Goal: Task Accomplishment & Management: Use online tool/utility

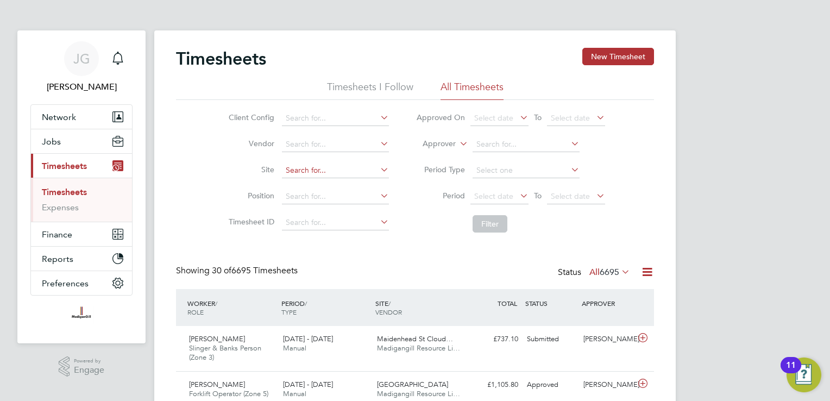
click at [309, 170] on input at bounding box center [335, 170] width 107 height 15
click at [379, 186] on li "Tur vey Phase 2" at bounding box center [335, 185] width 108 height 15
type input "Turvey Phase 2"
click at [488, 223] on button "Filter" at bounding box center [490, 223] width 35 height 17
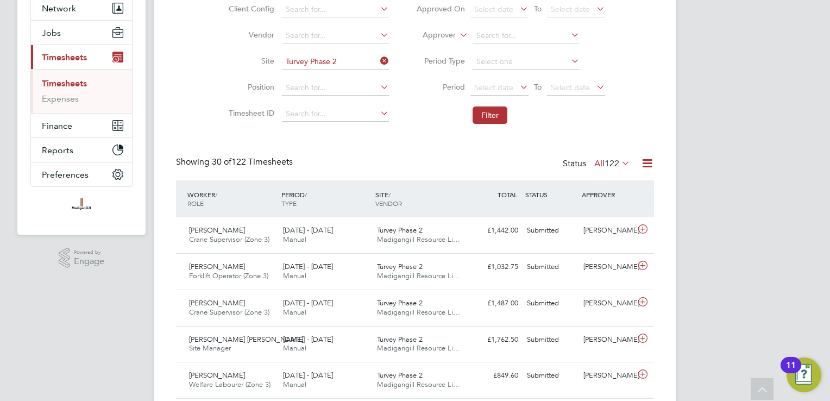
click at [378, 59] on icon at bounding box center [378, 60] width 0 height 15
click at [351, 62] on input at bounding box center [335, 61] width 107 height 15
click at [342, 80] on li "RAF Upwood" at bounding box center [335, 76] width 108 height 15
type input "RAF Upwood"
click at [480, 116] on button "Filter" at bounding box center [490, 115] width 35 height 17
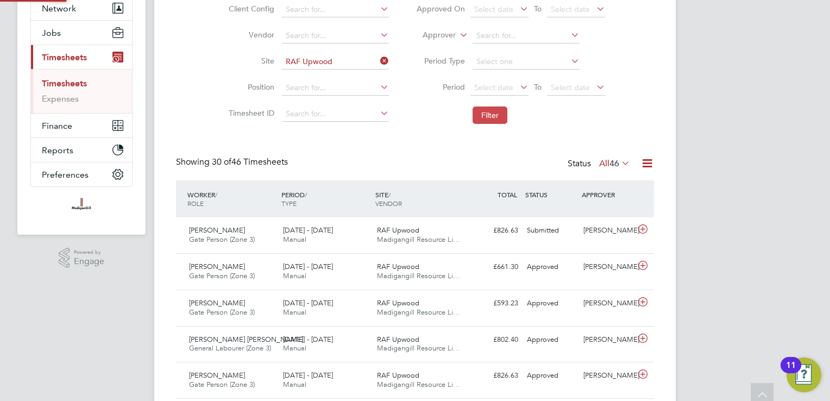
scroll to position [5, 5]
click at [377, 60] on input at bounding box center [335, 61] width 107 height 15
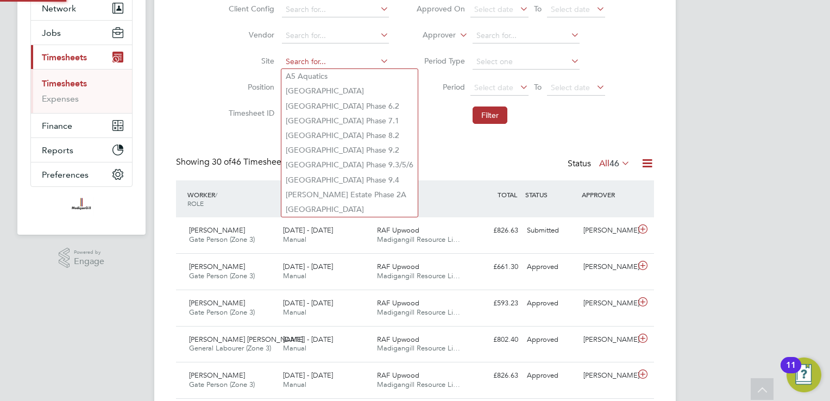
click at [367, 60] on input at bounding box center [335, 61] width 107 height 15
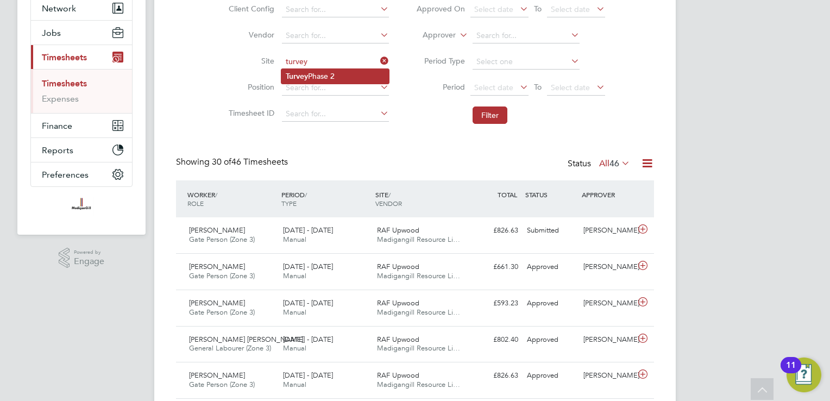
click at [340, 71] on li "Turvey Phase 2" at bounding box center [335, 76] width 108 height 15
type input "Turvey Phase 2"
click at [504, 115] on button "Filter" at bounding box center [490, 115] width 35 height 17
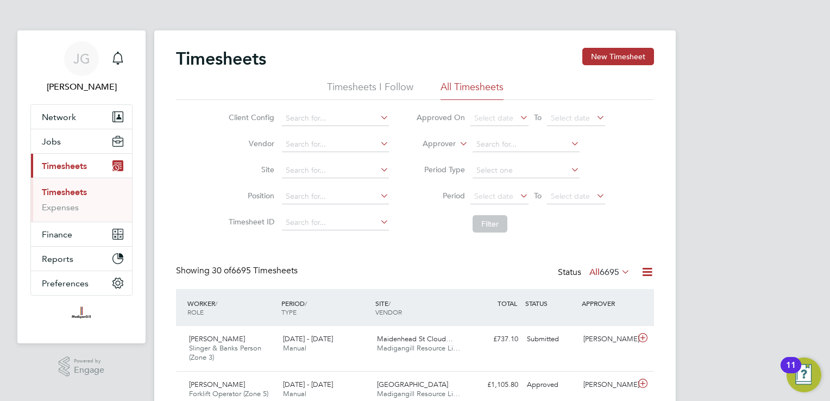
click at [328, 161] on li "Site" at bounding box center [307, 171] width 191 height 26
click at [333, 167] on input at bounding box center [335, 170] width 107 height 15
click at [375, 188] on li "Turv ey Phase 2" at bounding box center [335, 185] width 108 height 15
type input "Turvey Phase 2"
click at [486, 222] on button "Filter" at bounding box center [490, 223] width 35 height 17
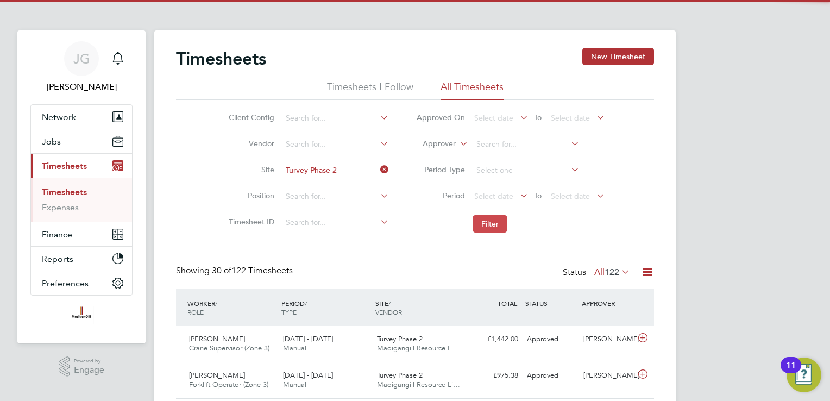
scroll to position [27, 95]
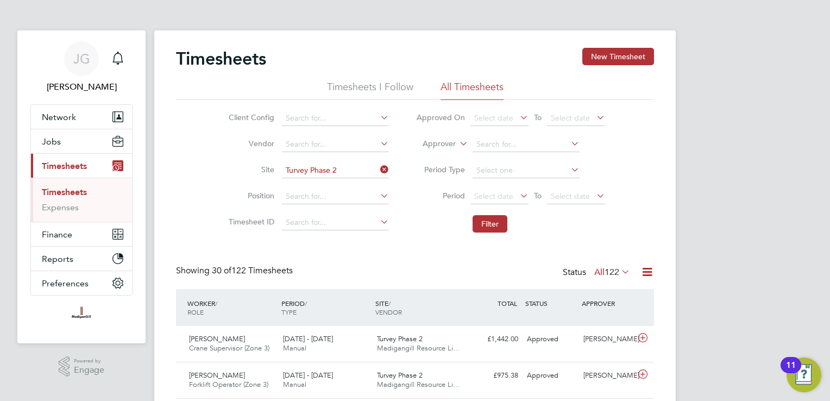
click at [378, 164] on icon at bounding box center [378, 169] width 0 height 15
click at [360, 165] on input at bounding box center [335, 170] width 107 height 15
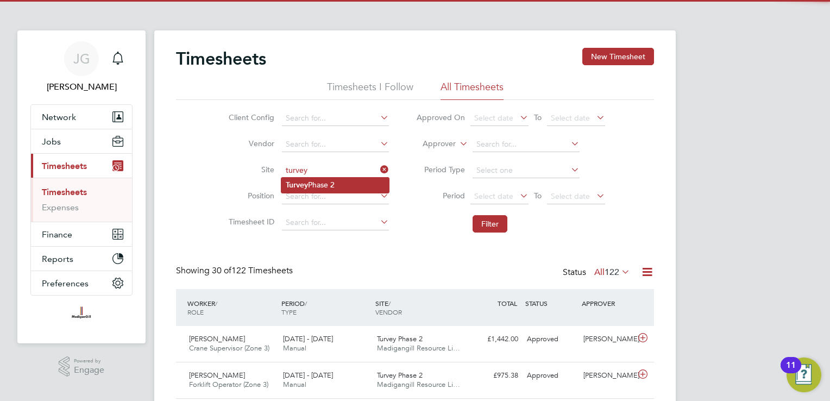
click at [349, 189] on li "Turvey Phase 2" at bounding box center [335, 185] width 108 height 15
type input "Turvey Phase 2"
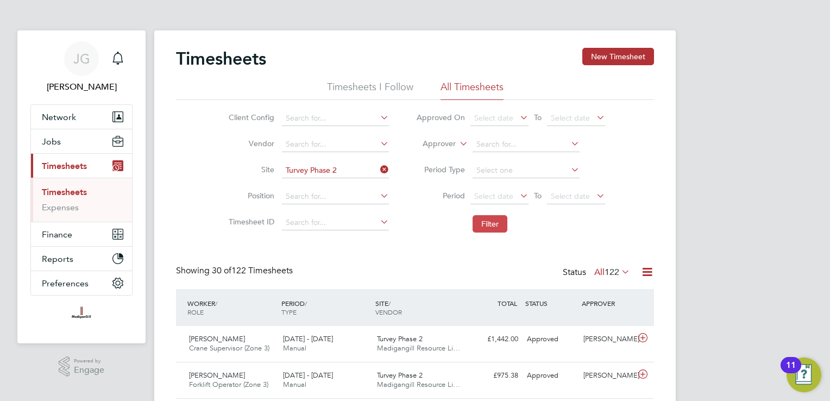
click at [478, 222] on button "Filter" at bounding box center [490, 223] width 35 height 17
click at [378, 168] on icon at bounding box center [378, 169] width 0 height 15
click at [353, 168] on input at bounding box center [335, 170] width 107 height 15
click at [359, 186] on li "RAF Upwood" at bounding box center [335, 185] width 108 height 15
type input "RAF Upwood"
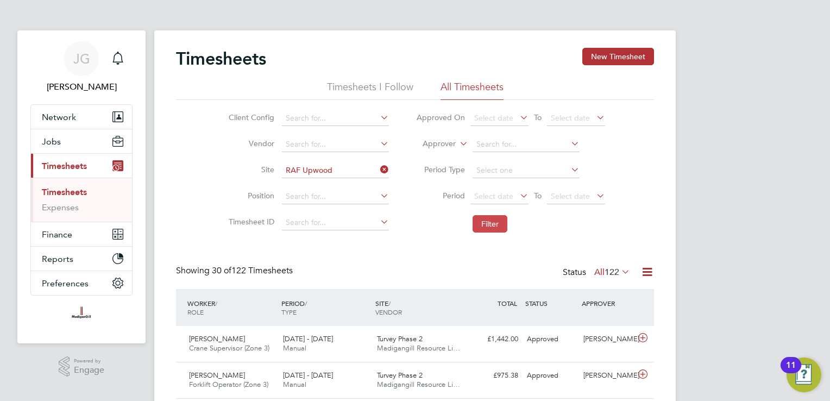
click at [481, 228] on button "Filter" at bounding box center [490, 223] width 35 height 17
click at [378, 172] on icon at bounding box center [378, 169] width 0 height 15
click at [364, 163] on input at bounding box center [335, 170] width 107 height 15
click at [334, 180] on li "RAF Upwood" at bounding box center [335, 185] width 108 height 15
type input "RAF Upwood"
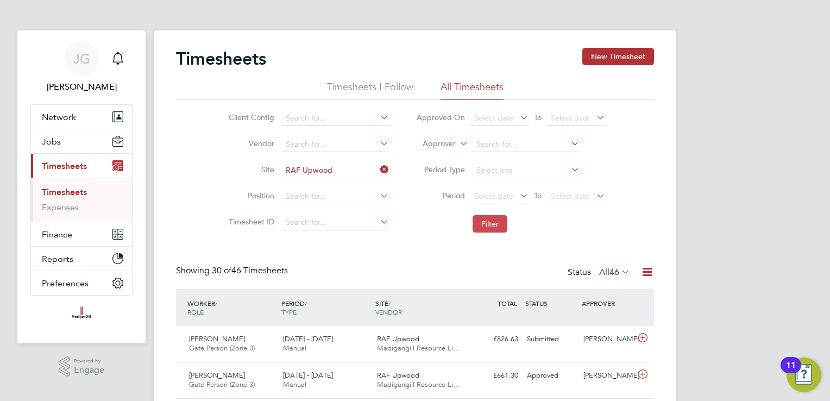
click at [478, 222] on button "Filter" at bounding box center [490, 223] width 35 height 17
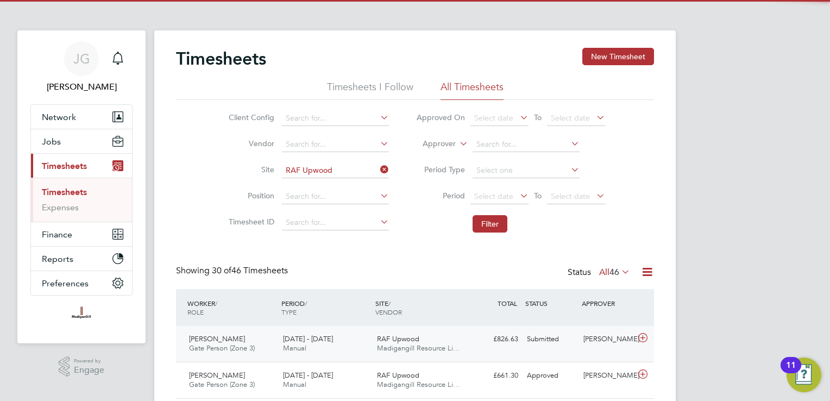
click at [565, 328] on div "Jake Pollard Gate Person (Zone 3) 22 - 28 Sep 2025 22 - 28 Sep 2025 Manual RAF …" at bounding box center [415, 344] width 478 height 36
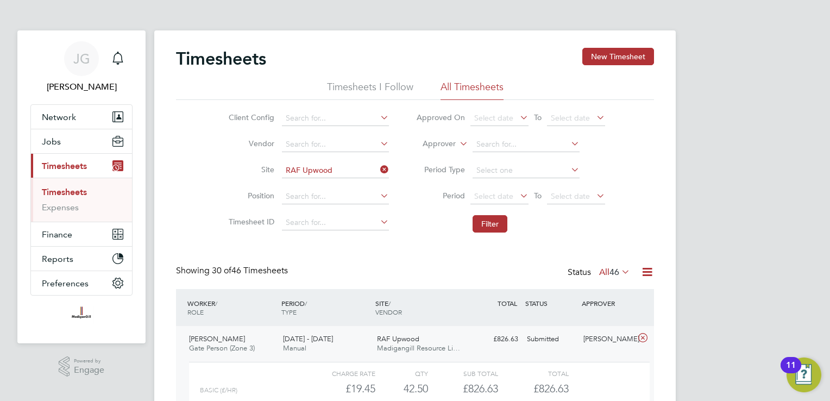
click at [566, 330] on div "Submitted" at bounding box center [551, 339] width 57 height 18
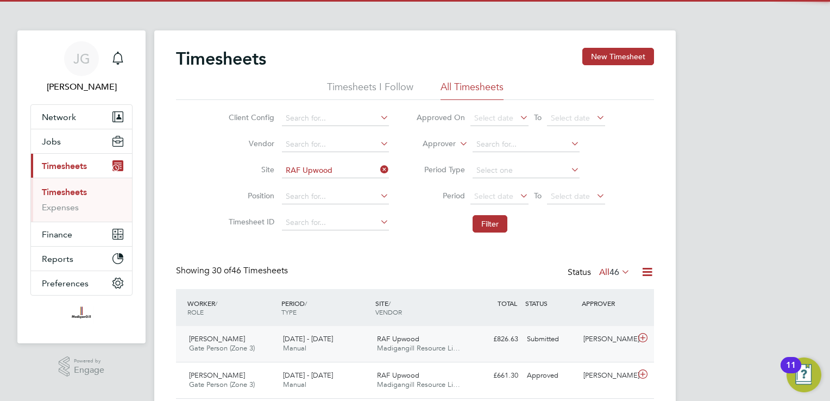
click at [566, 330] on div "Submitted" at bounding box center [551, 339] width 57 height 18
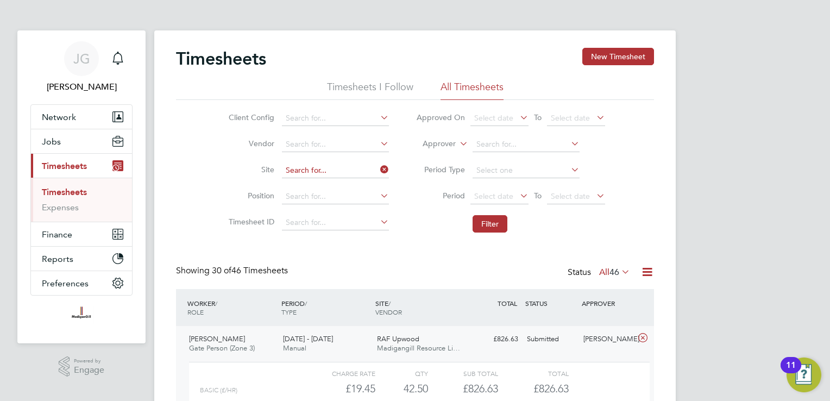
click at [371, 168] on input at bounding box center [335, 170] width 107 height 15
click at [338, 182] on li "RAF Upwood" at bounding box center [335, 185] width 108 height 15
type input "RAF Upwood"
click at [470, 223] on li "Filter" at bounding box center [511, 224] width 216 height 28
click at [485, 232] on button "Filter" at bounding box center [490, 223] width 35 height 17
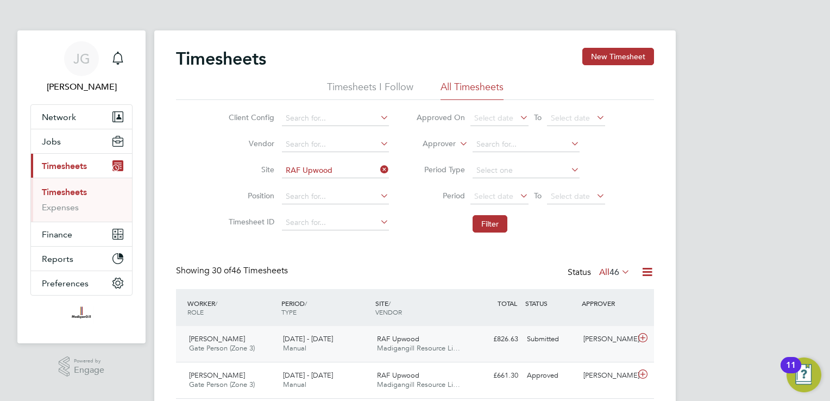
click at [483, 350] on div "Jake Pollard Gate Person (Zone 3) 22 - 28 Sep 2025 22 - 28 Sep 2025 Manual RAF …" at bounding box center [415, 344] width 478 height 36
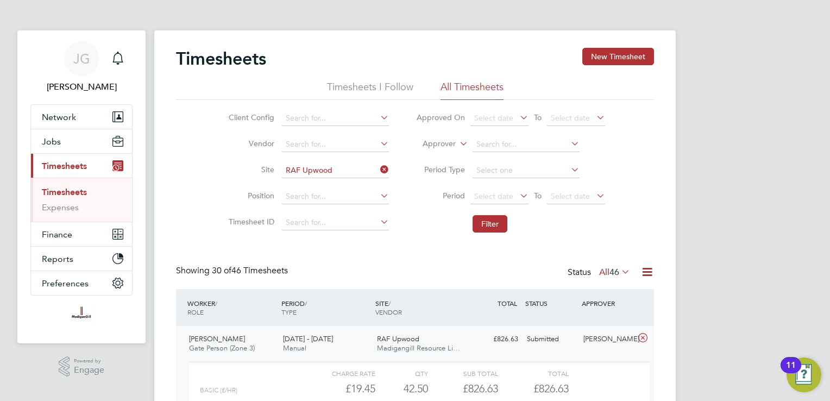
click at [378, 169] on icon at bounding box center [378, 169] width 0 height 15
click at [292, 167] on input at bounding box center [335, 170] width 107 height 15
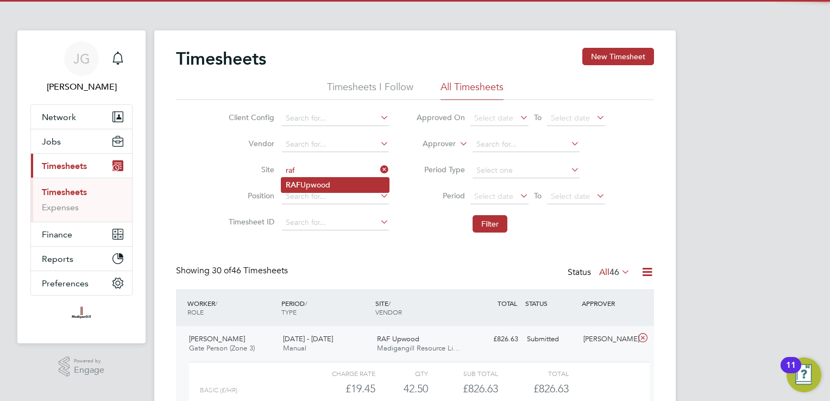
click at [337, 181] on li "RAF Upwood" at bounding box center [335, 185] width 108 height 15
type input "RAF Upwood"
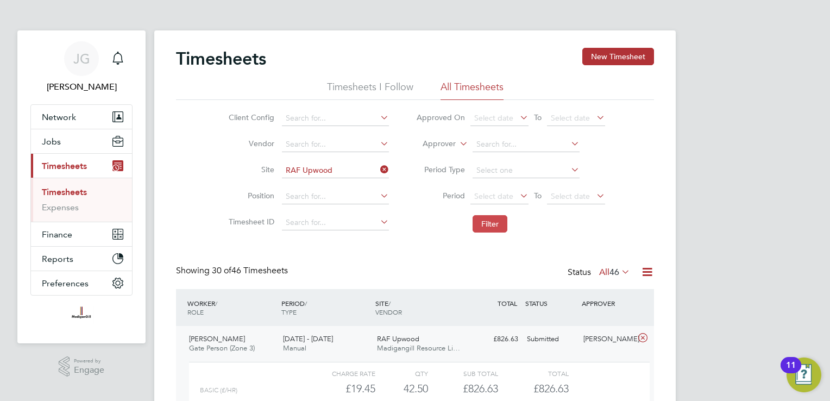
click at [490, 216] on button "Filter" at bounding box center [490, 223] width 35 height 17
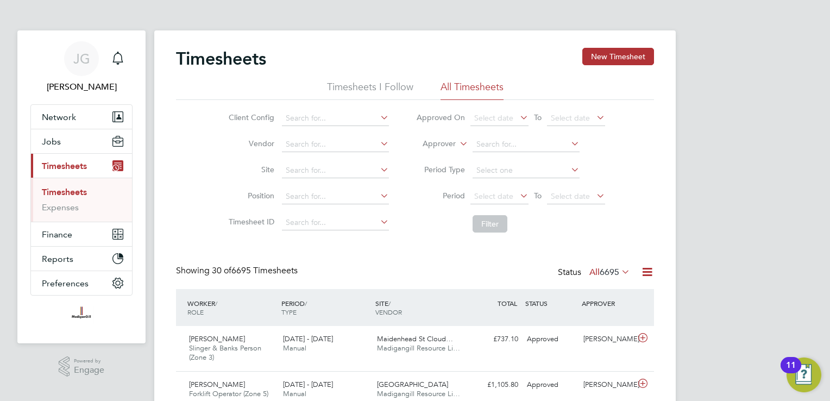
click at [309, 183] on li "Site" at bounding box center [307, 171] width 191 height 26
click at [309, 173] on input at bounding box center [335, 170] width 107 height 15
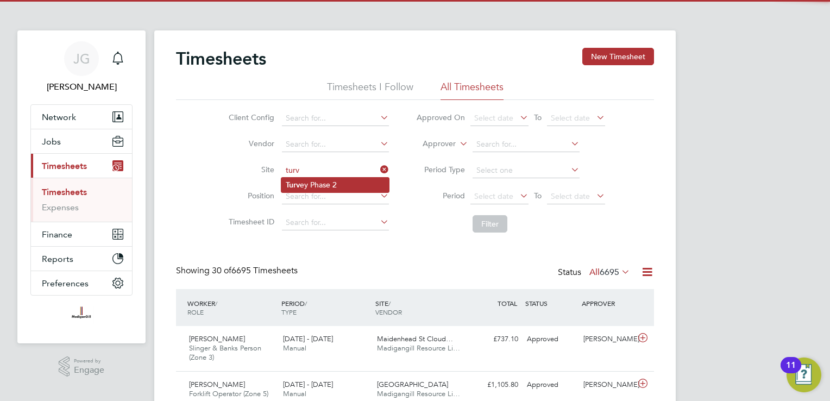
click at [345, 186] on li "Turv ey Phase 2" at bounding box center [335, 185] width 108 height 15
type input "Turvey Phase 2"
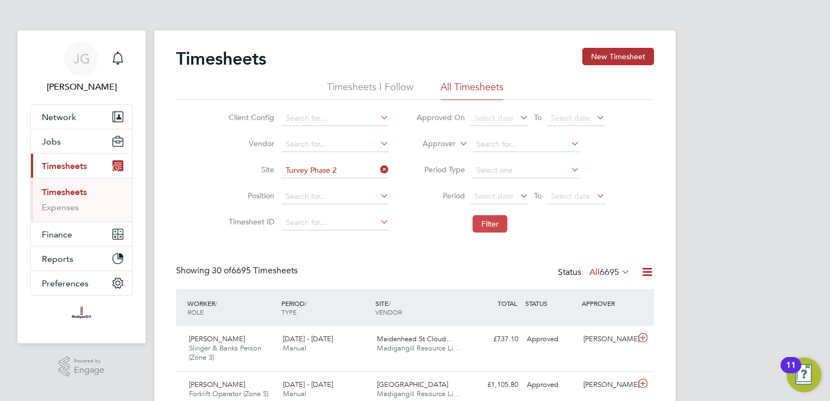
click at [485, 223] on button "Filter" at bounding box center [490, 223] width 35 height 17
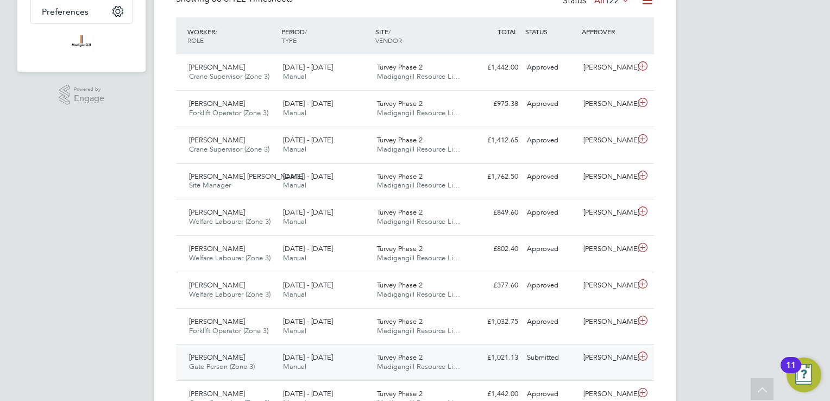
click at [391, 354] on span "Turvey Phase 2" at bounding box center [400, 357] width 46 height 9
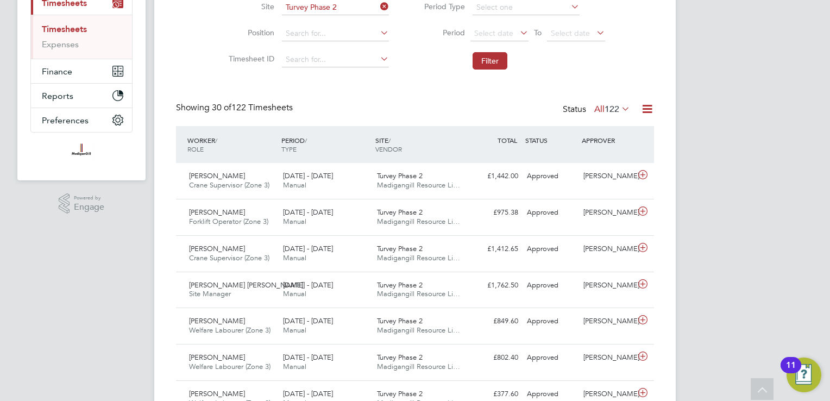
scroll to position [153, 0]
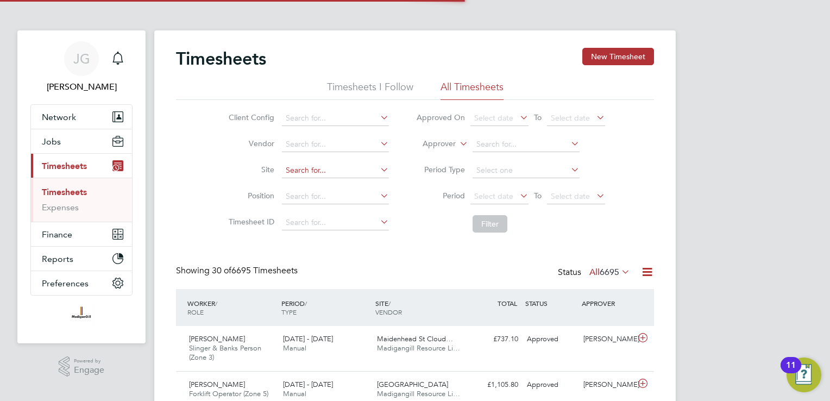
click at [339, 167] on input at bounding box center [335, 170] width 107 height 15
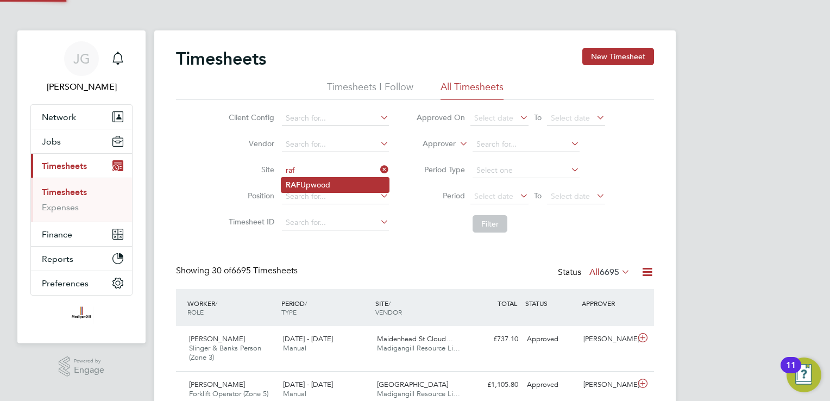
click at [324, 188] on li "RAF Upwood" at bounding box center [335, 185] width 108 height 15
type input "RAF Upwood"
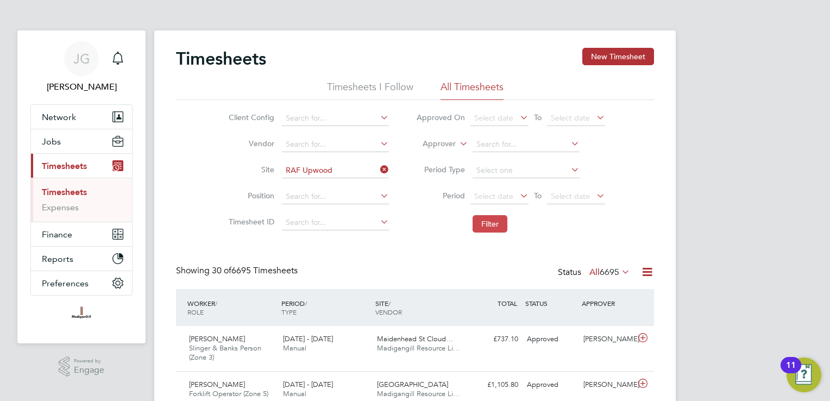
click at [477, 218] on button "Filter" at bounding box center [490, 223] width 35 height 17
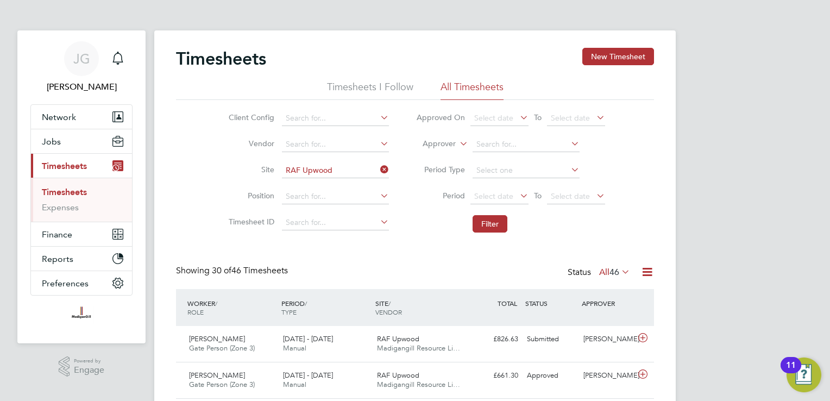
click at [378, 170] on icon at bounding box center [378, 169] width 0 height 15
click at [366, 168] on input at bounding box center [335, 170] width 107 height 15
click at [353, 186] on li "RAF Upwood" at bounding box center [335, 185] width 108 height 15
type input "RAF Upwood"
click at [491, 224] on button "Filter" at bounding box center [490, 223] width 35 height 17
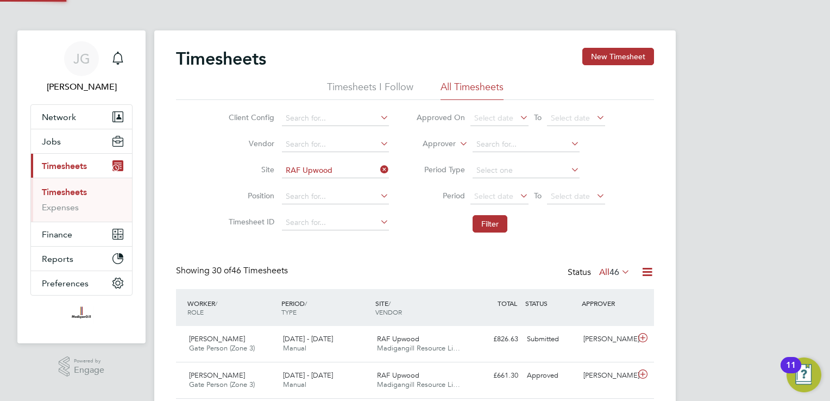
scroll to position [27, 95]
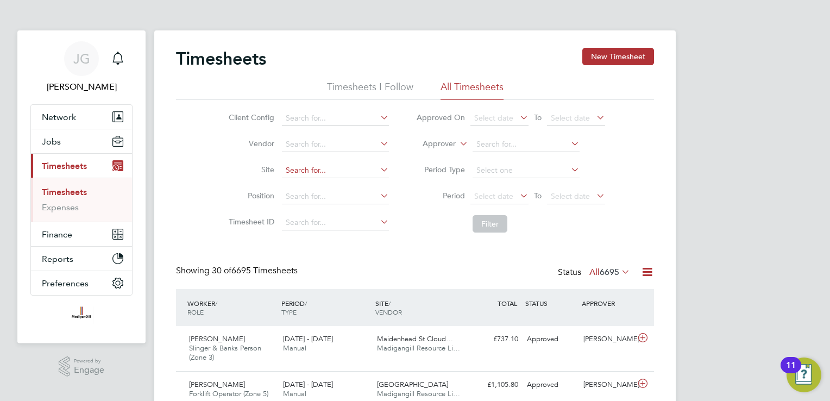
click at [322, 165] on input at bounding box center [335, 170] width 107 height 15
drag, startPoint x: 331, startPoint y: 180, endPoint x: 443, endPoint y: 233, distance: 124.0
click at [332, 180] on li "RAF Upwood" at bounding box center [335, 185] width 108 height 15
type input "RAF Upwood"
click at [494, 226] on button "Filter" at bounding box center [490, 223] width 35 height 17
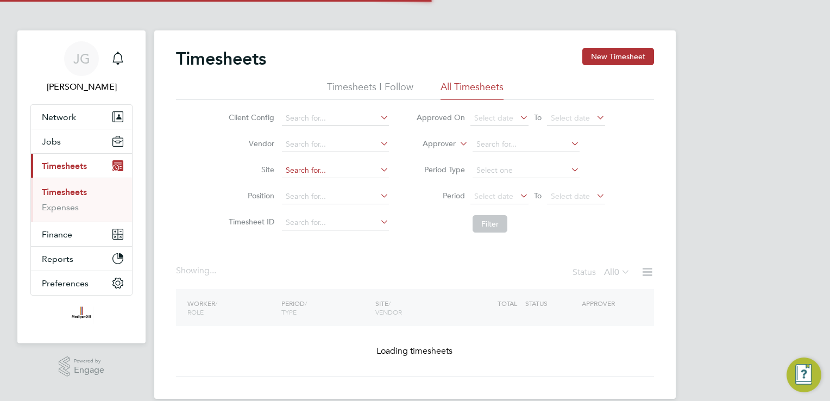
click at [322, 167] on input at bounding box center [335, 170] width 107 height 15
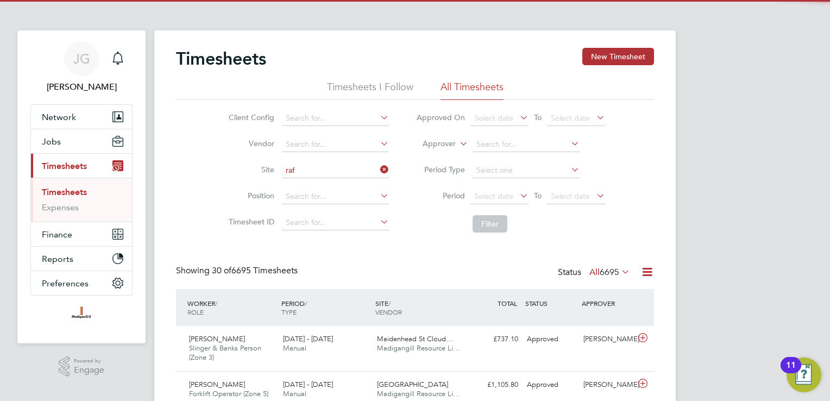
click at [315, 179] on li "RAF Upwood" at bounding box center [335, 185] width 108 height 15
type input "RAF Upwood"
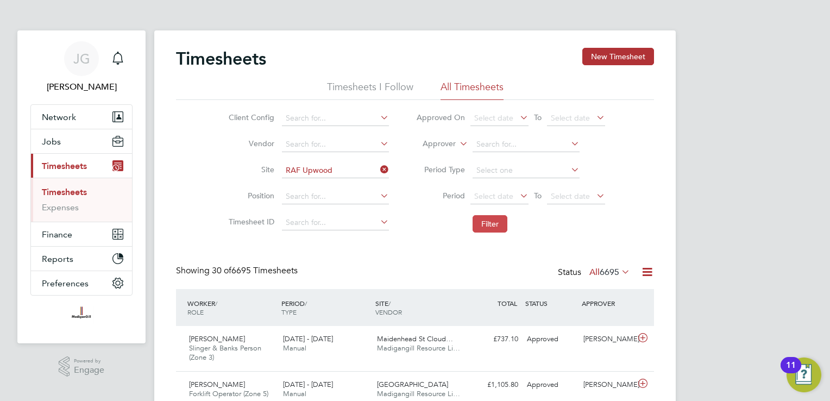
click at [497, 218] on button "Filter" at bounding box center [490, 223] width 35 height 17
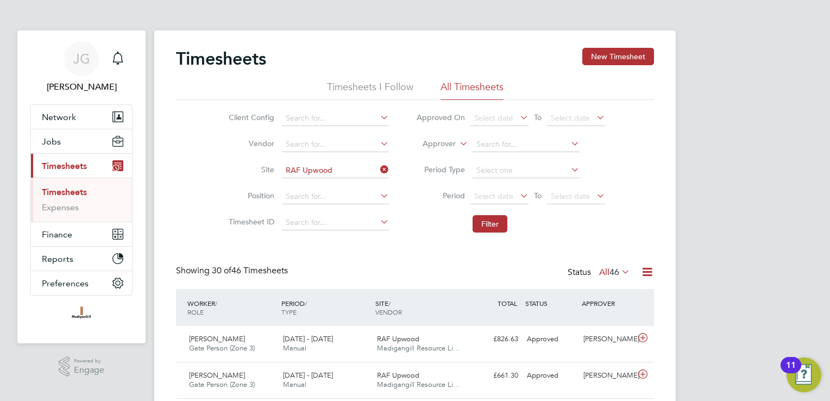
drag, startPoint x: 385, startPoint y: 167, endPoint x: 379, endPoint y: 168, distance: 6.0
click at [378, 167] on icon at bounding box center [378, 169] width 0 height 15
click at [348, 173] on input at bounding box center [335, 170] width 107 height 15
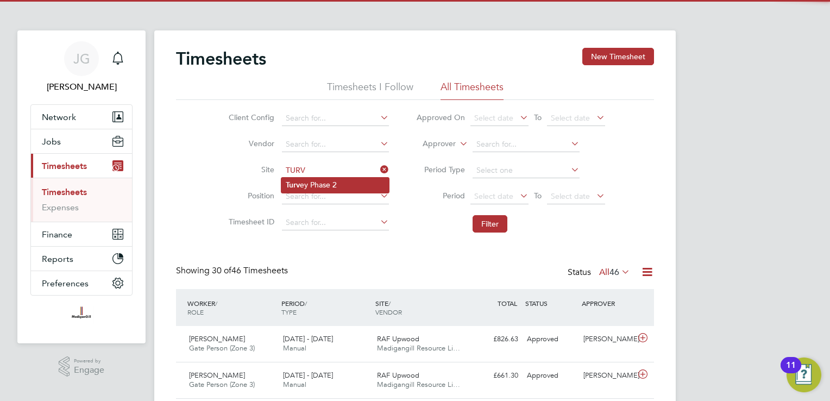
click at [341, 180] on li "Turv ey Phase 2" at bounding box center [335, 185] width 108 height 15
type input "Turvey Phase 2"
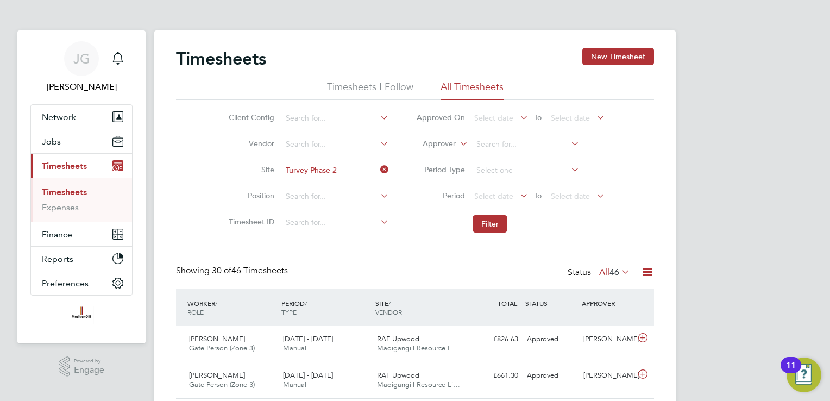
click at [502, 233] on li "Filter" at bounding box center [511, 224] width 216 height 28
click at [498, 224] on button "Filter" at bounding box center [490, 223] width 35 height 17
